Goal: Information Seeking & Learning: Learn about a topic

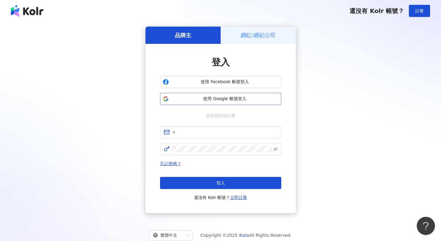
click at [214, 103] on button "使用 Google 帳號登入" at bounding box center [220, 99] width 121 height 12
click at [248, 98] on span "使用 Google 帳號登入" at bounding box center [224, 99] width 107 height 6
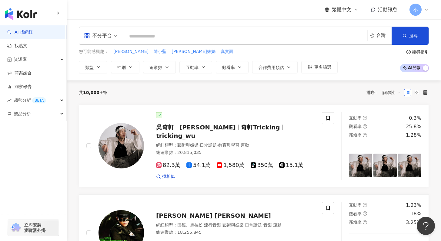
click at [29, 14] on img "button" at bounding box center [21, 14] width 32 height 12
click at [35, 60] on div "資源庫" at bounding box center [33, 60] width 66 height 14
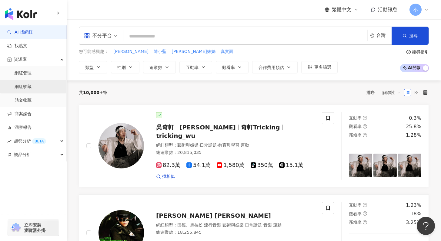
click at [31, 89] on link "網紅收藏" at bounding box center [23, 87] width 17 height 6
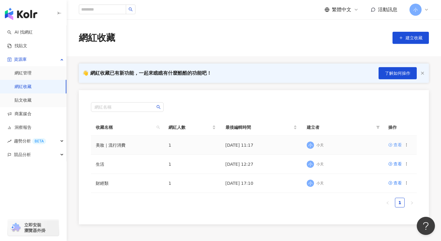
click at [393, 147] on div "查看" at bounding box center [397, 145] width 8 height 7
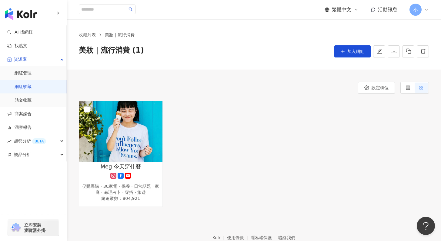
scroll to position [33, 0]
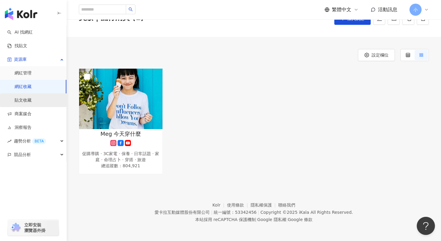
click at [31, 104] on link "貼文收藏" at bounding box center [23, 100] width 17 height 6
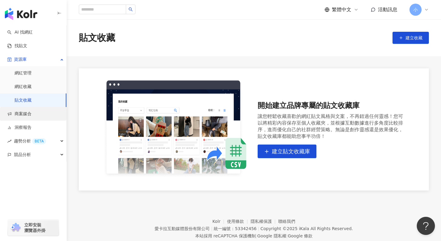
click at [31, 113] on link "商案媒合" at bounding box center [19, 114] width 24 height 6
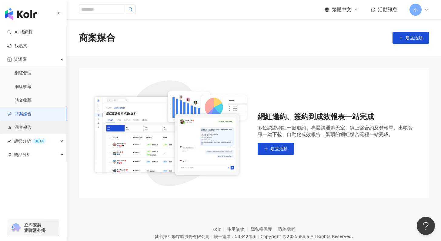
click at [31, 126] on link "洞察報告" at bounding box center [19, 128] width 24 height 6
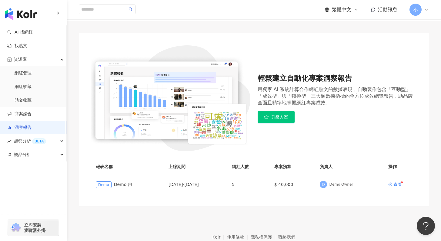
scroll to position [68, 0]
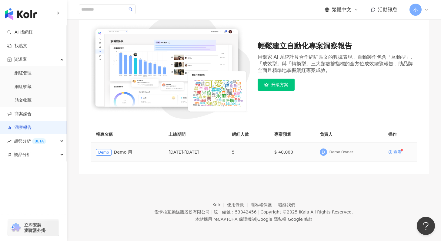
click at [396, 154] on div "查看" at bounding box center [397, 152] width 8 height 4
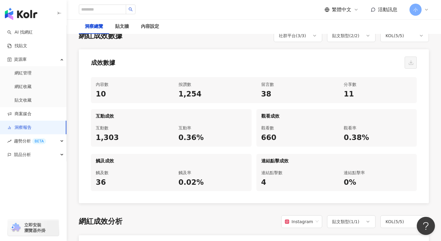
scroll to position [315, 0]
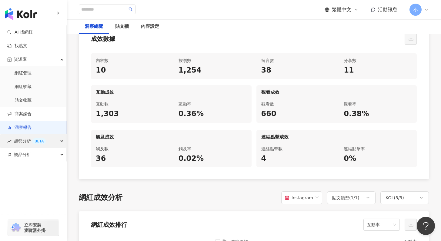
click at [35, 144] on div "BETA" at bounding box center [39, 141] width 14 height 6
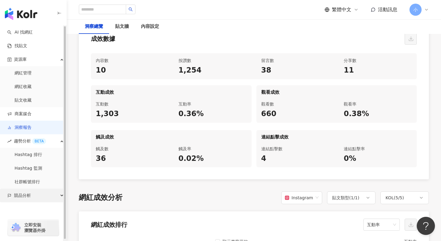
click at [50, 194] on div "競品分析" at bounding box center [33, 196] width 66 height 14
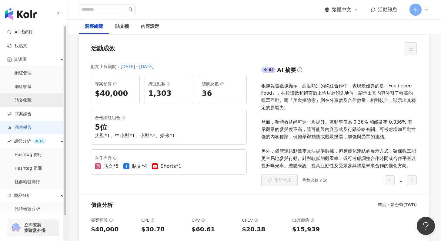
scroll to position [0, 0]
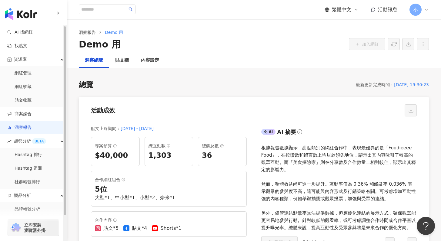
click at [25, 18] on img "button" at bounding box center [21, 14] width 32 height 12
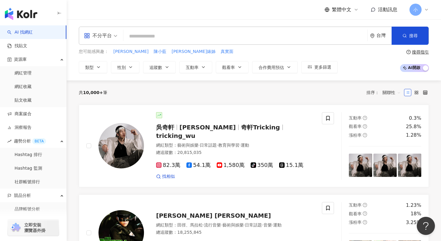
click at [417, 12] on span "小" at bounding box center [415, 10] width 12 height 12
